Goal: Find specific page/section: Find specific page/section

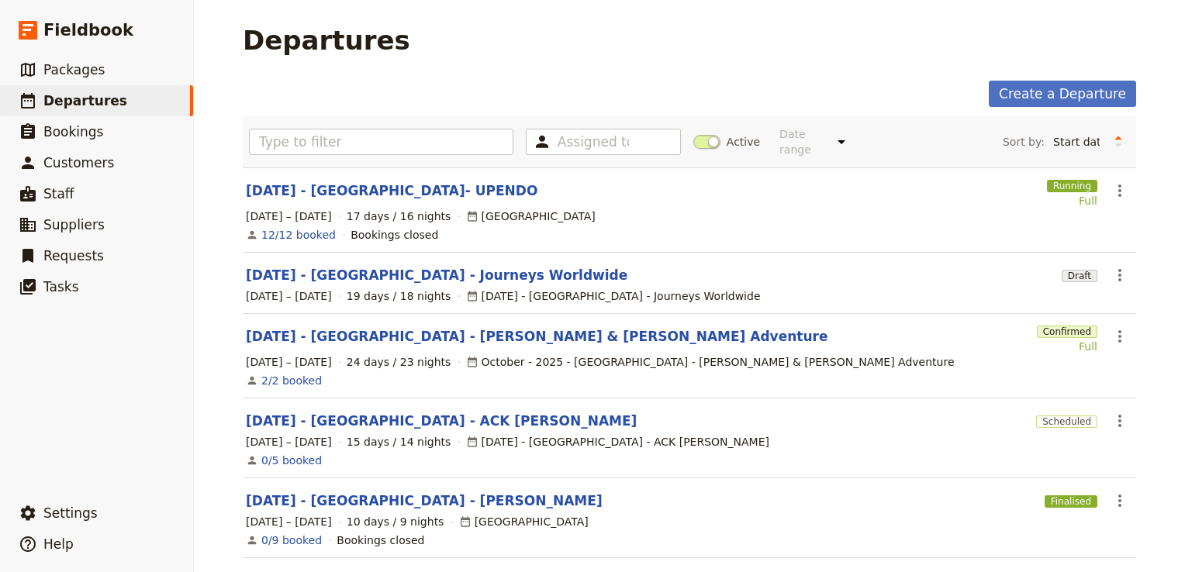
click at [381, 412] on link "[DATE] - [GEOGRAPHIC_DATA] - ACK [PERSON_NAME]" at bounding box center [441, 421] width 391 height 19
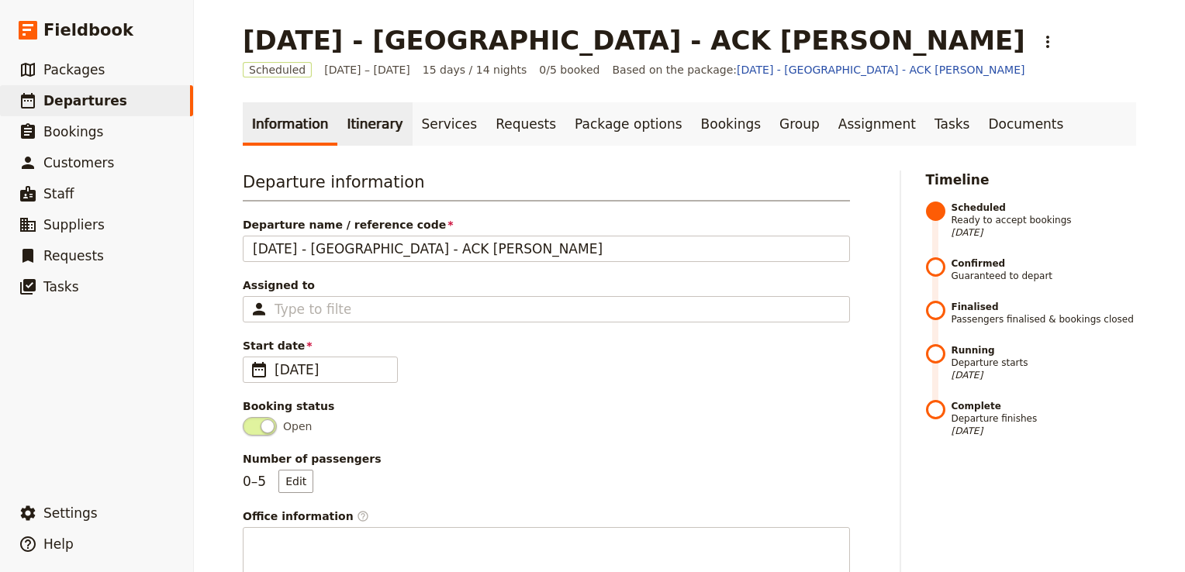
click at [354, 118] on link "Itinerary" at bounding box center [374, 123] width 74 height 43
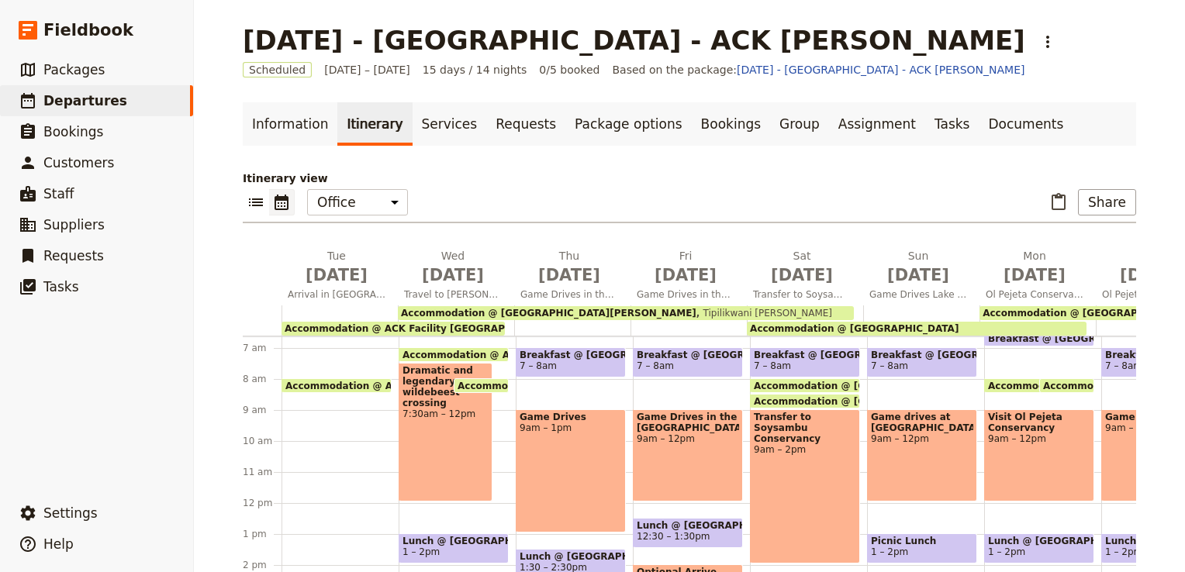
scroll to position [171, 0]
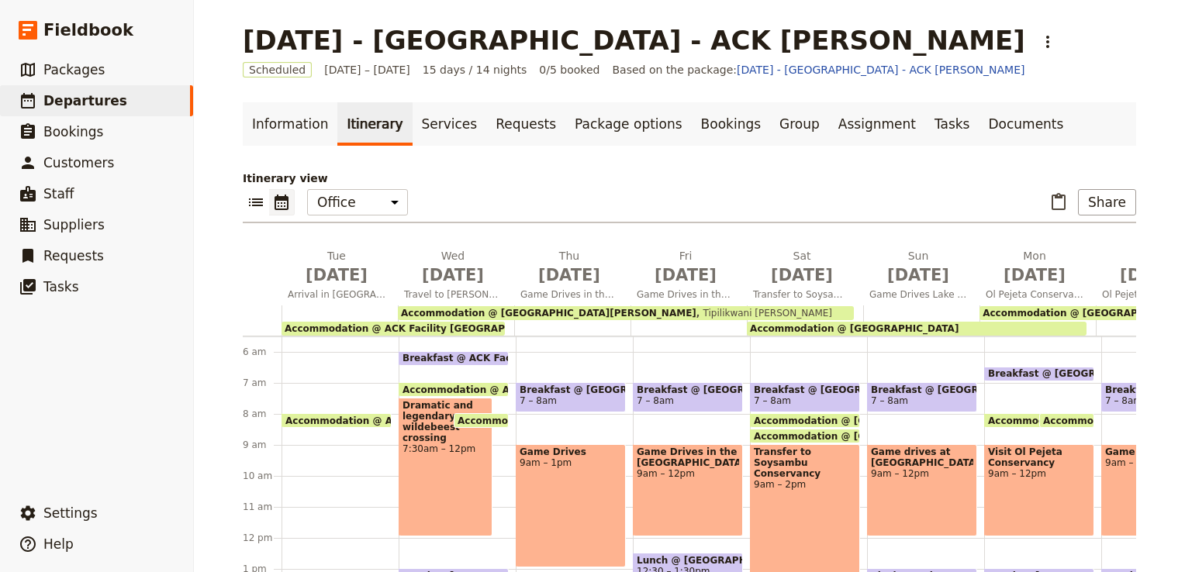
click at [481, 421] on span "Accommodation @ [GEOGRAPHIC_DATA][PERSON_NAME]" at bounding box center [608, 421] width 302 height 10
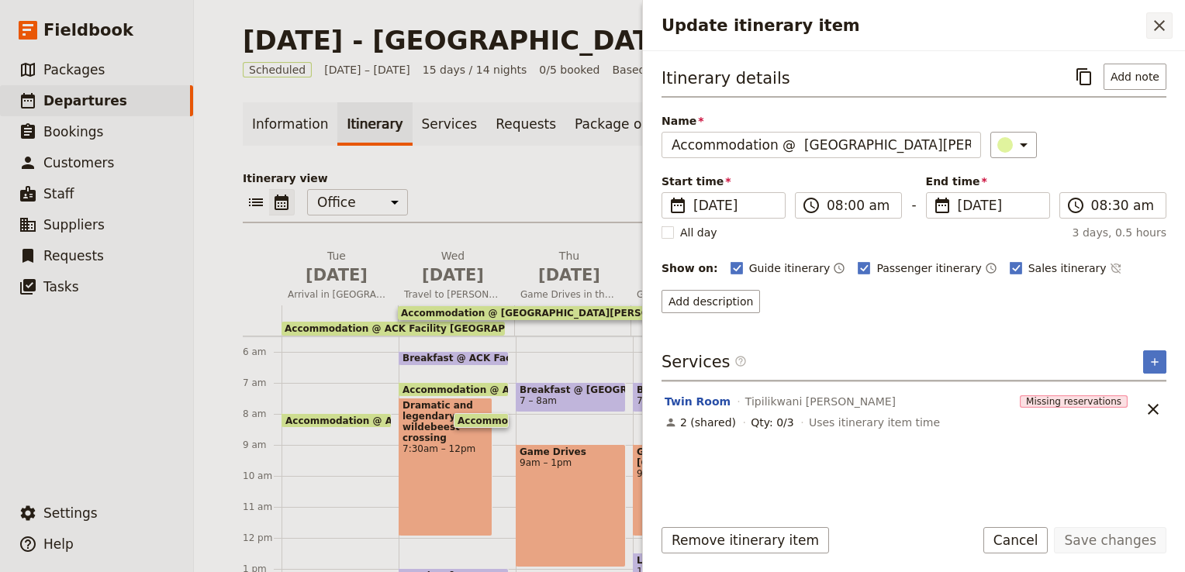
click at [1157, 21] on icon "Close drawer" at bounding box center [1159, 25] width 19 height 19
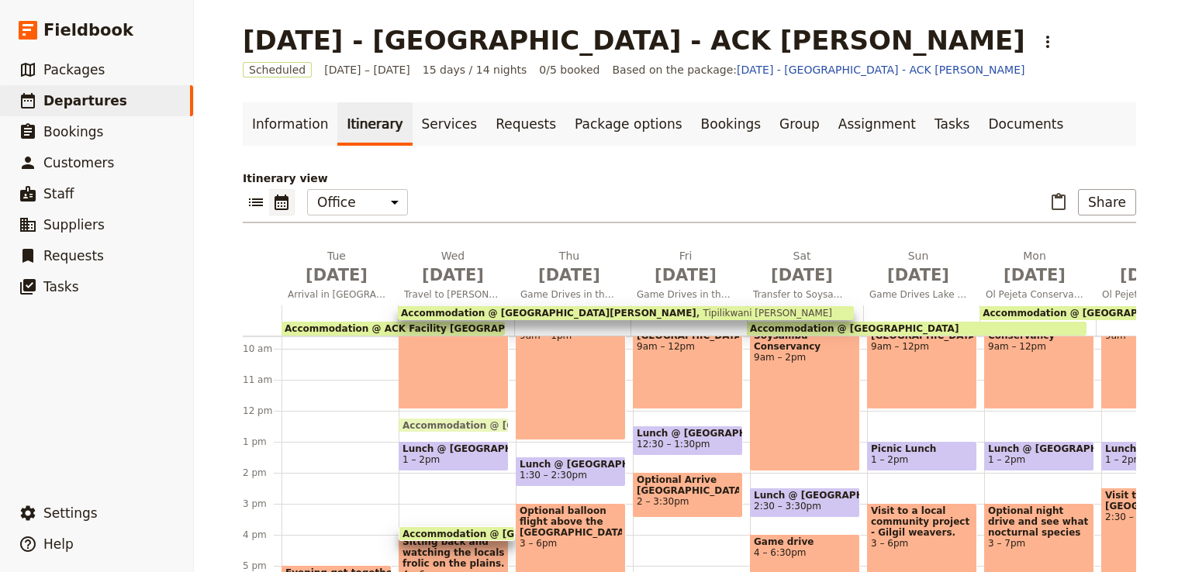
scroll to position [394, 0]
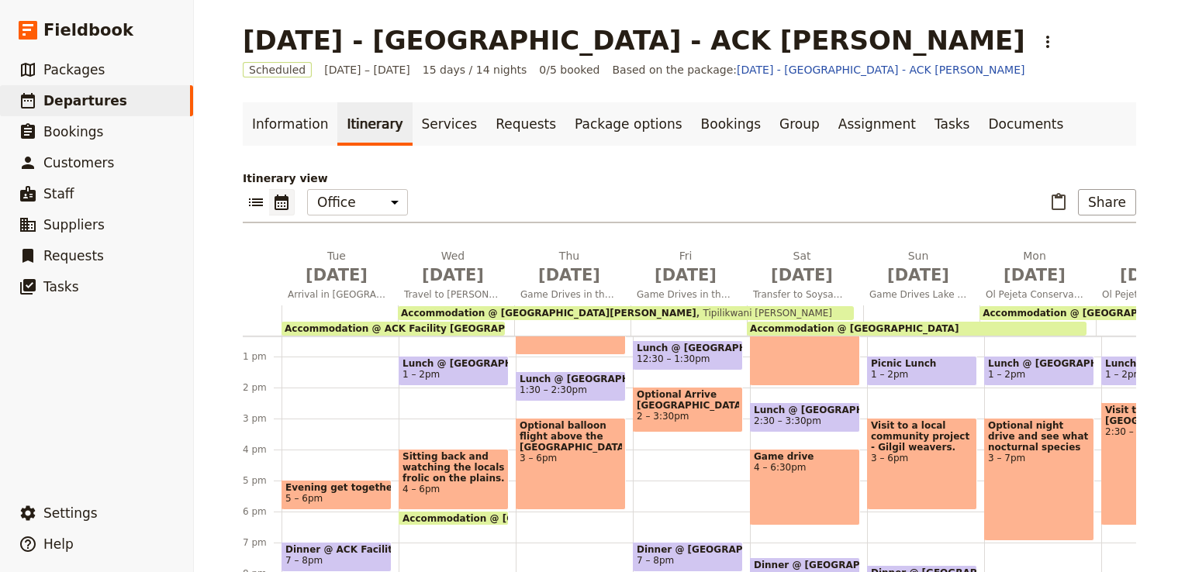
drag, startPoint x: 446, startPoint y: 429, endPoint x: 450, endPoint y: 436, distance: 8.4
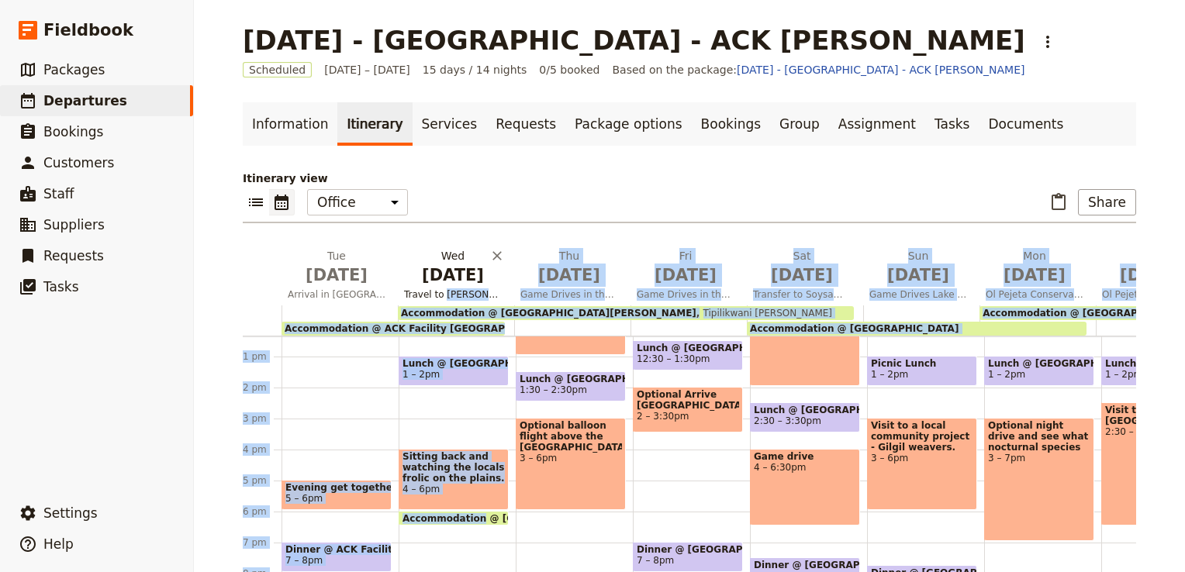
scroll to position [0, 0]
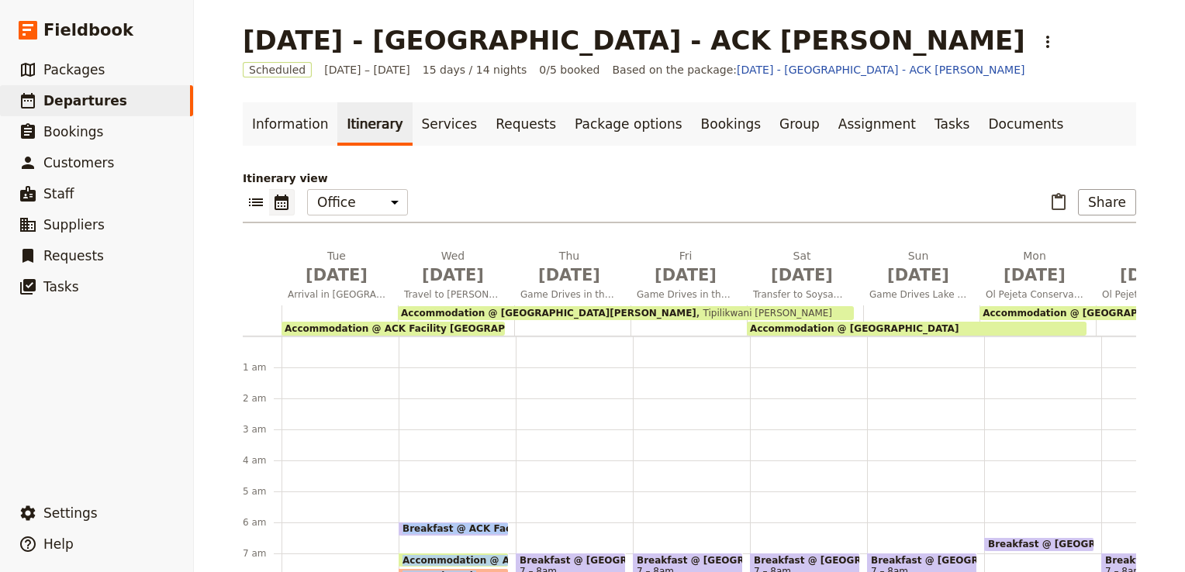
drag, startPoint x: 450, startPoint y: 436, endPoint x: 431, endPoint y: 362, distance: 76.2
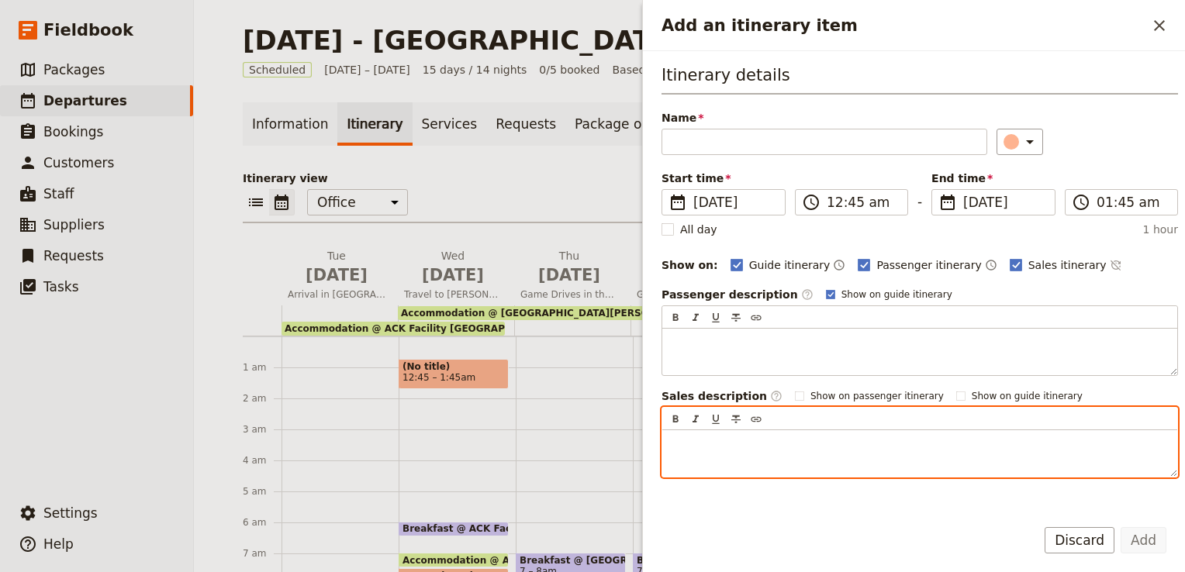
click at [882, 408] on div "​ ​ ​ ​ ​" at bounding box center [919, 419] width 515 height 22
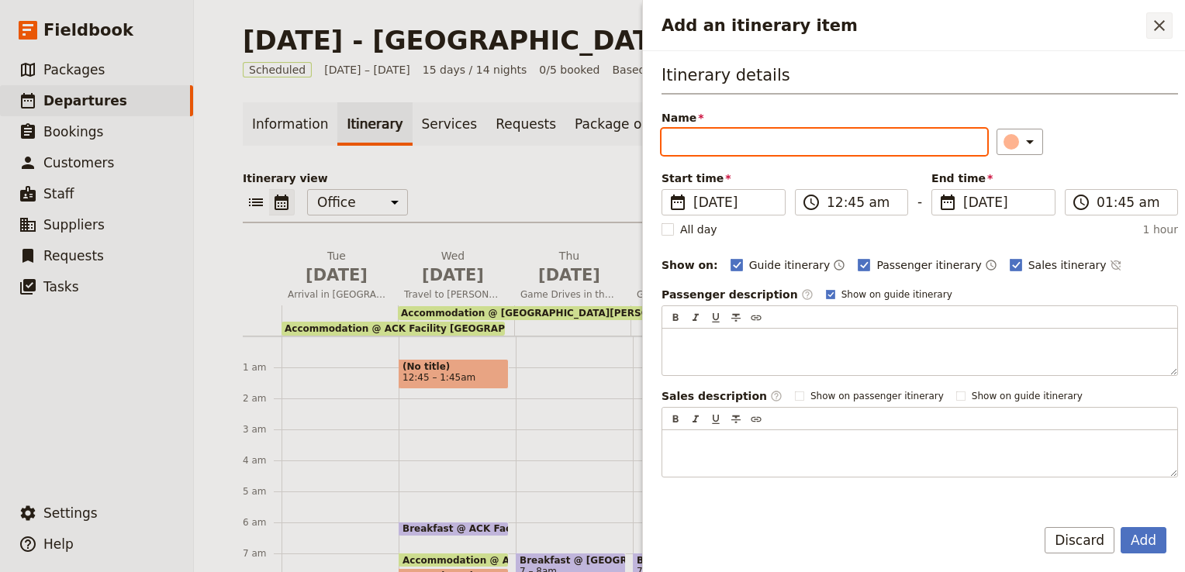
click at [1161, 26] on icon "Close drawer" at bounding box center [1159, 25] width 11 height 11
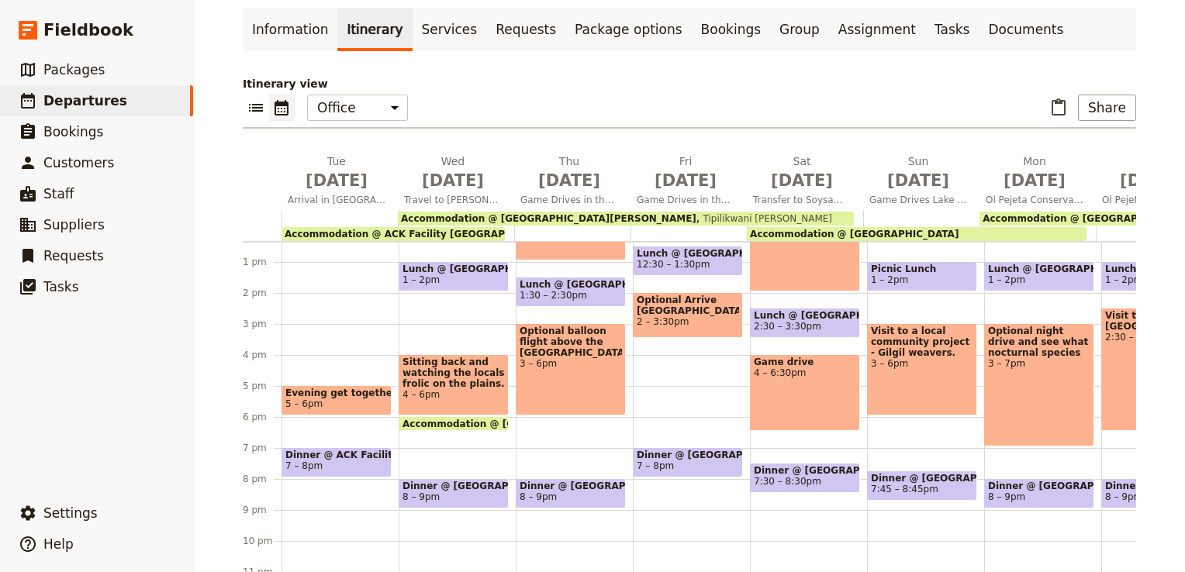
scroll to position [95, 0]
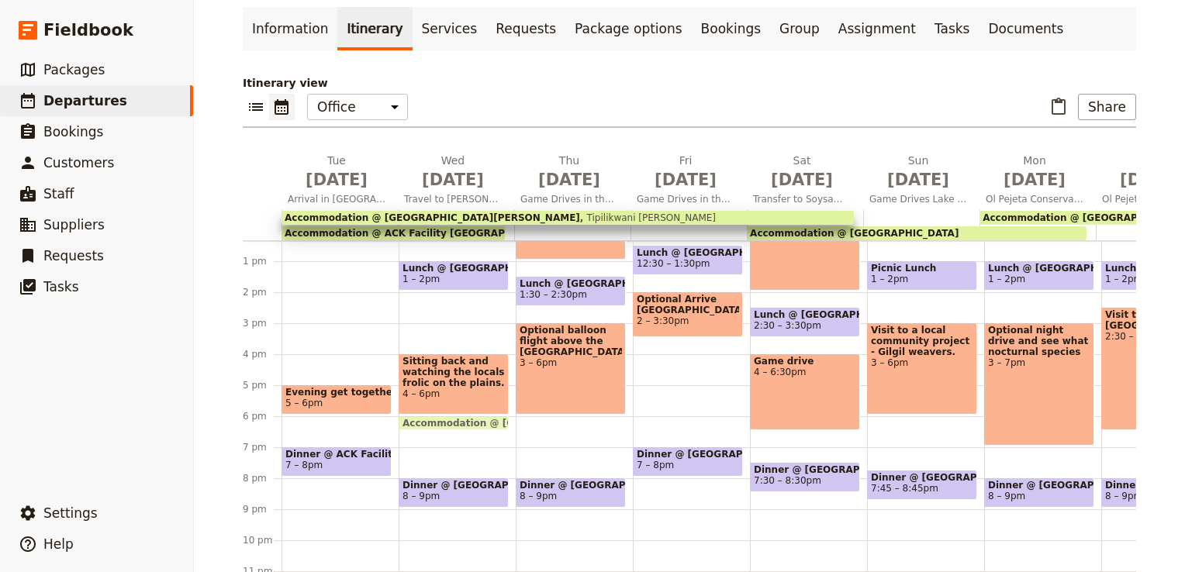
click at [615, 409] on div "Breakfast @ [GEOGRAPHIC_DATA][PERSON_NAME] 7 – 8am Game Drives 9am – 1pm Lunch …" at bounding box center [574, 230] width 117 height 744
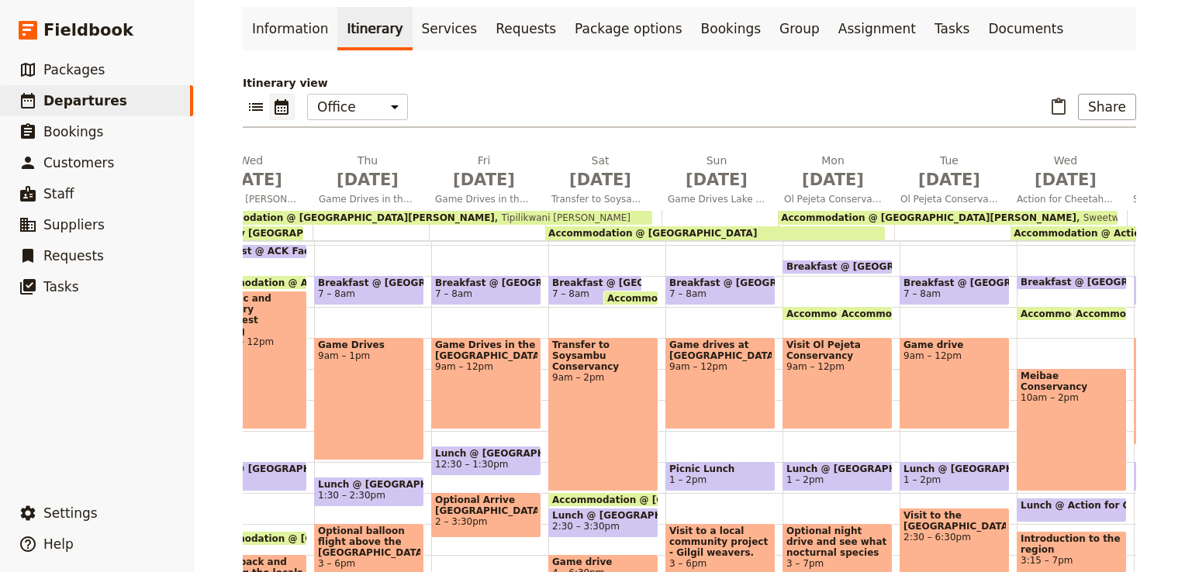
scroll to position [183, 0]
click at [798, 313] on span "Accommodation @ [GEOGRAPHIC_DATA]" at bounding box center [894, 313] width 216 height 10
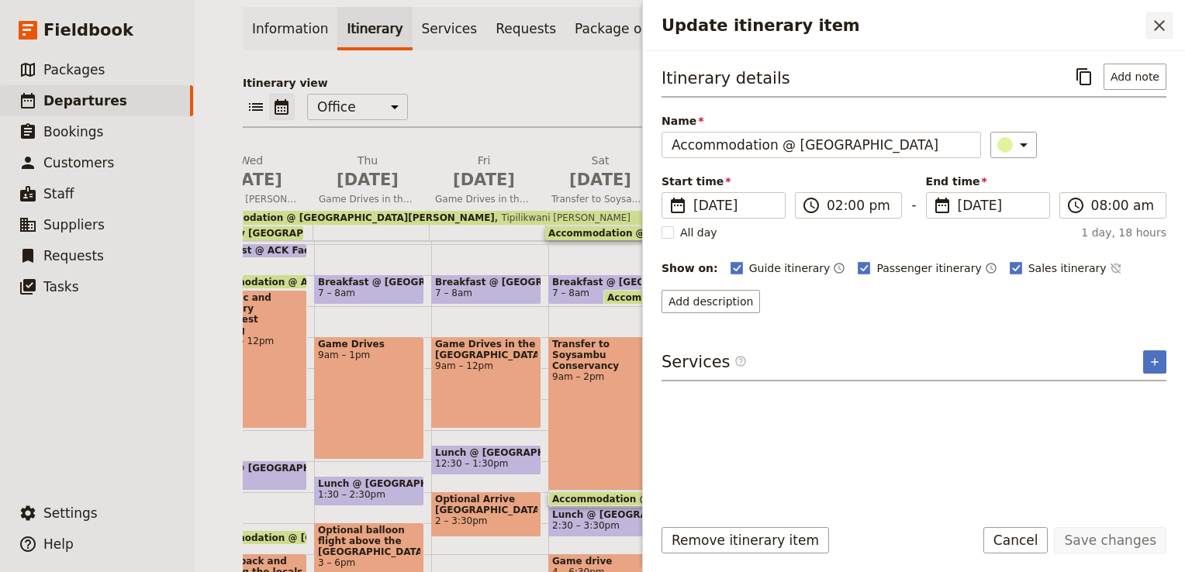
click at [1163, 20] on icon "Close drawer" at bounding box center [1159, 25] width 11 height 11
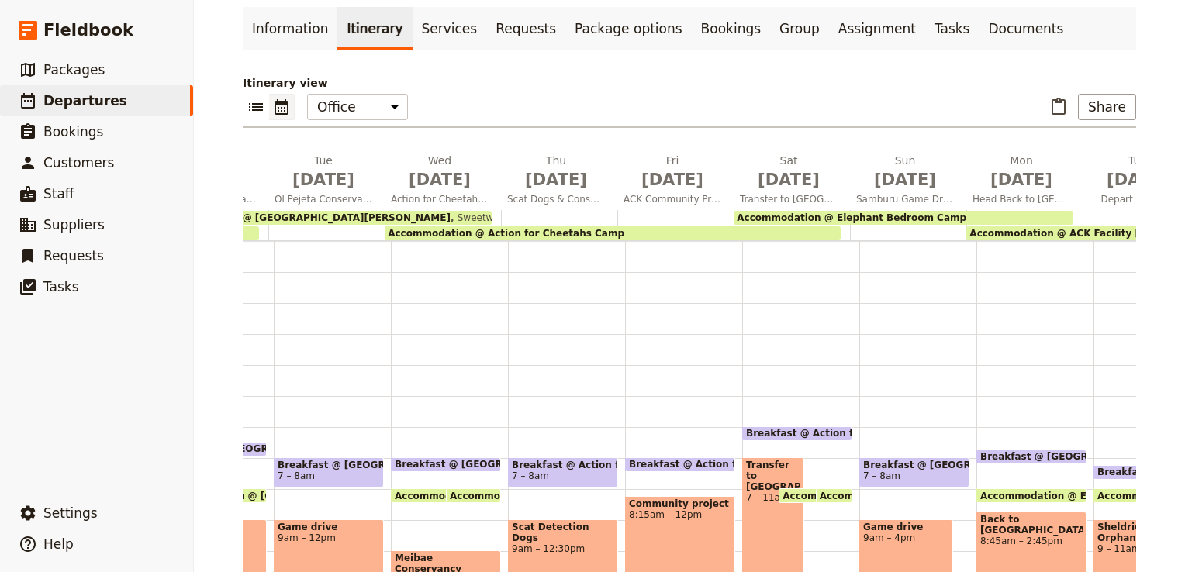
scroll to position [0, 0]
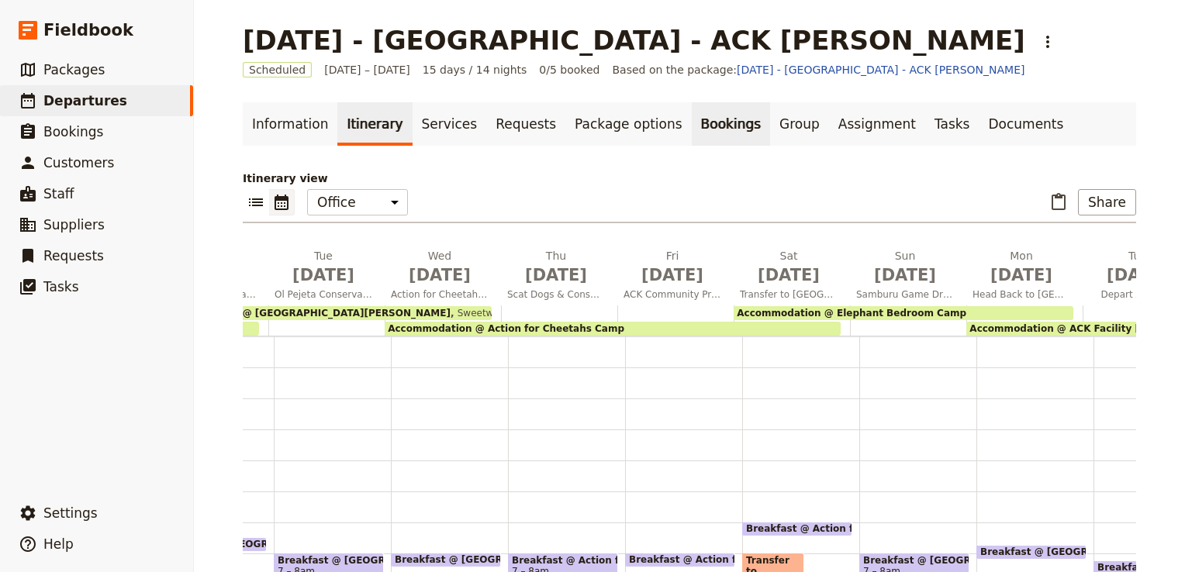
click at [692, 130] on link "Bookings" at bounding box center [731, 123] width 78 height 43
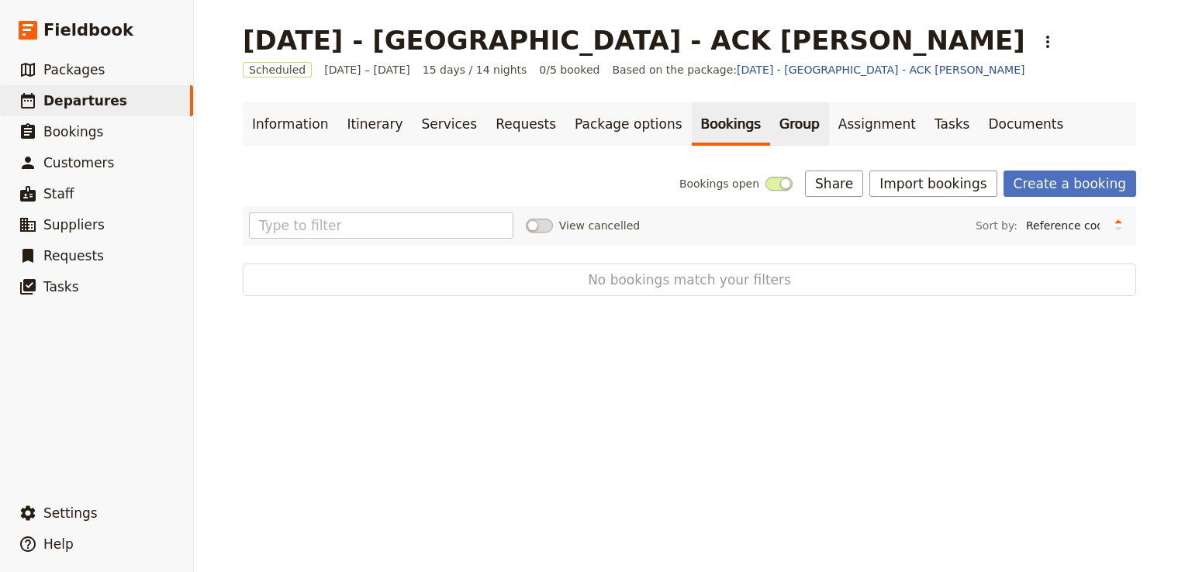
click at [770, 124] on link "Group" at bounding box center [799, 123] width 59 height 43
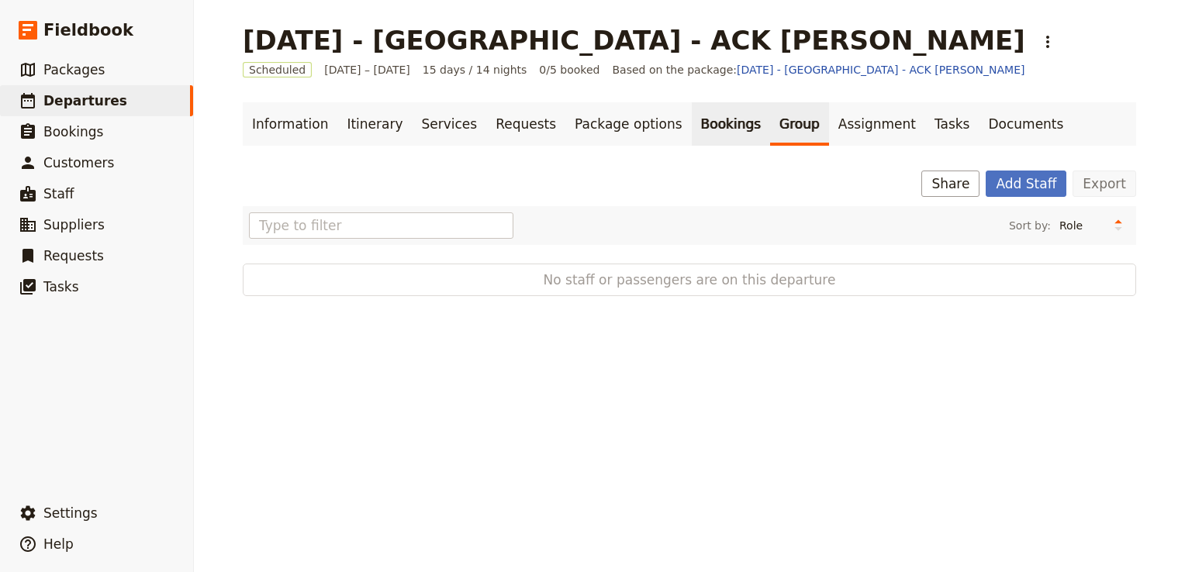
click at [692, 132] on link "Bookings" at bounding box center [731, 123] width 78 height 43
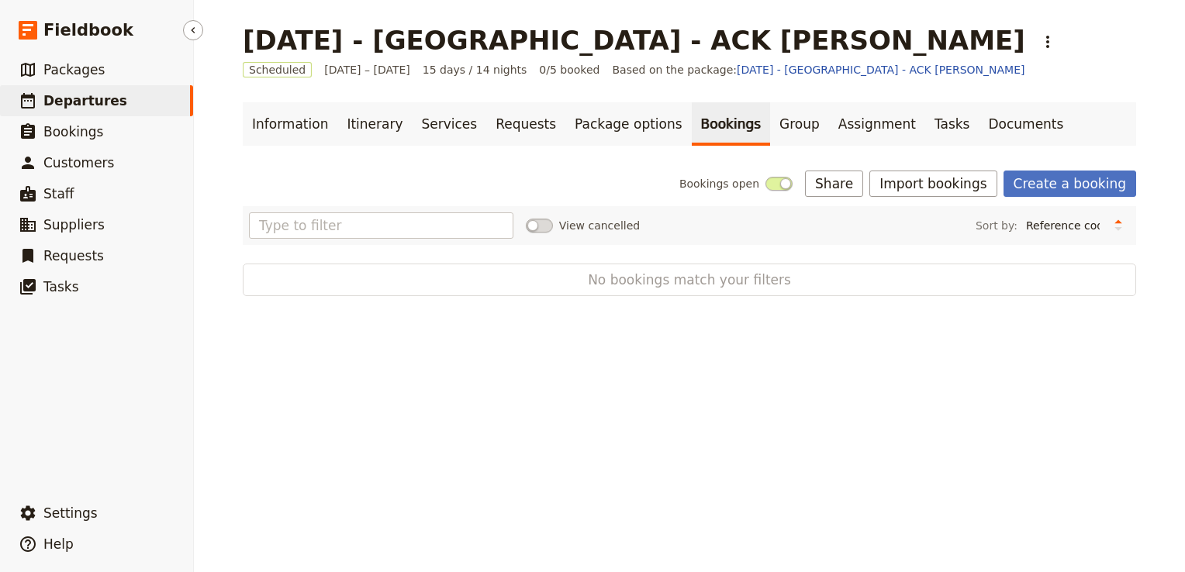
click at [105, 105] on span "Departures" at bounding box center [85, 101] width 84 height 16
